Goal: Transaction & Acquisition: Purchase product/service

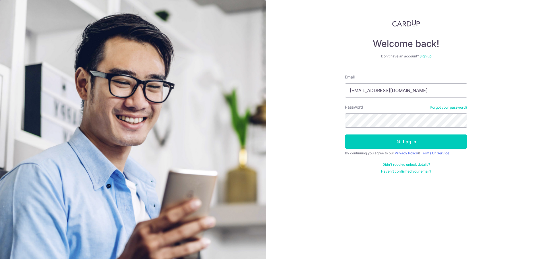
click at [345, 134] on button "Log in" at bounding box center [406, 141] width 122 height 14
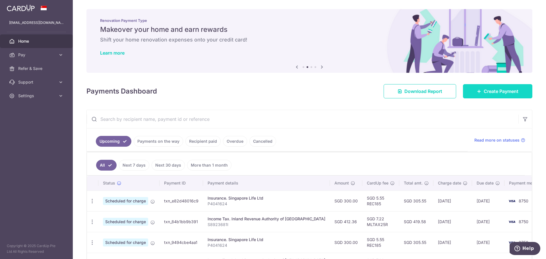
click at [481, 97] on link "Create Payment" at bounding box center [497, 91] width 69 height 14
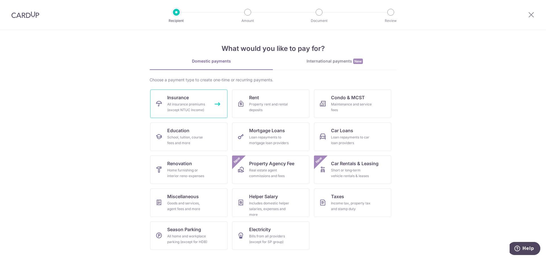
click at [204, 98] on link "Insurance All insurance premiums (except NTUC Income)" at bounding box center [188, 104] width 77 height 28
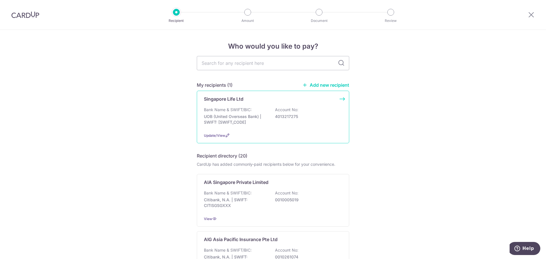
click at [247, 118] on p "UOB (United Overseas Bank) | SWIFT: [SWIFT_CODE]" at bounding box center [236, 119] width 64 height 11
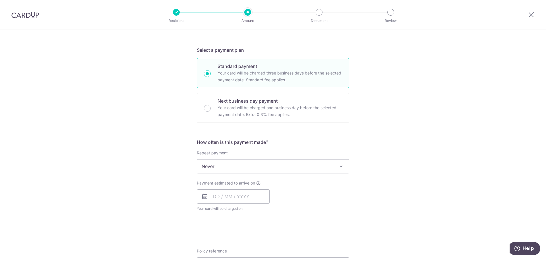
scroll to position [114, 0]
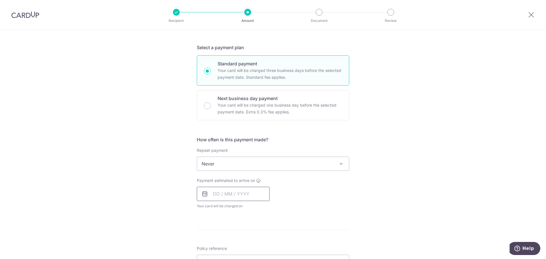
click at [241, 197] on input "text" at bounding box center [233, 194] width 73 height 14
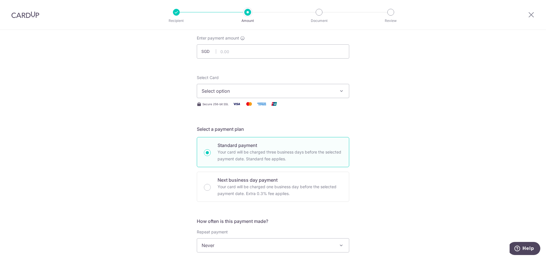
scroll to position [28, 0]
